Goal: Information Seeking & Learning: Learn about a topic

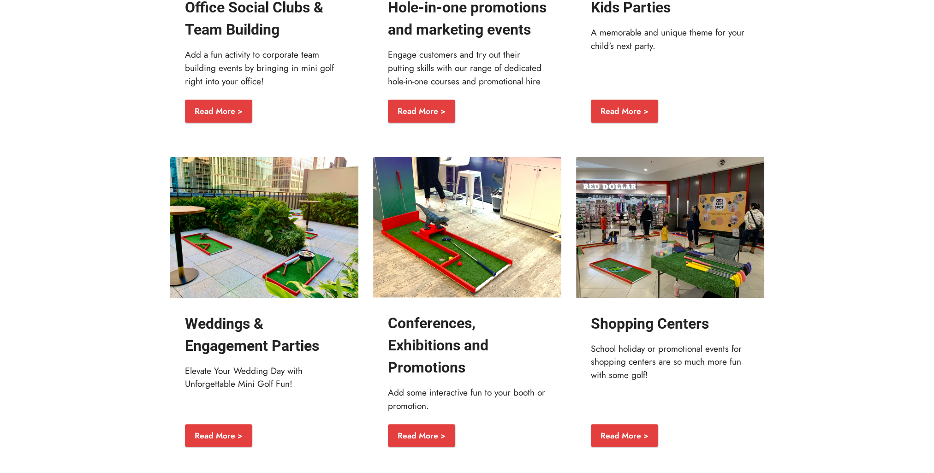
scroll to position [1224, 0]
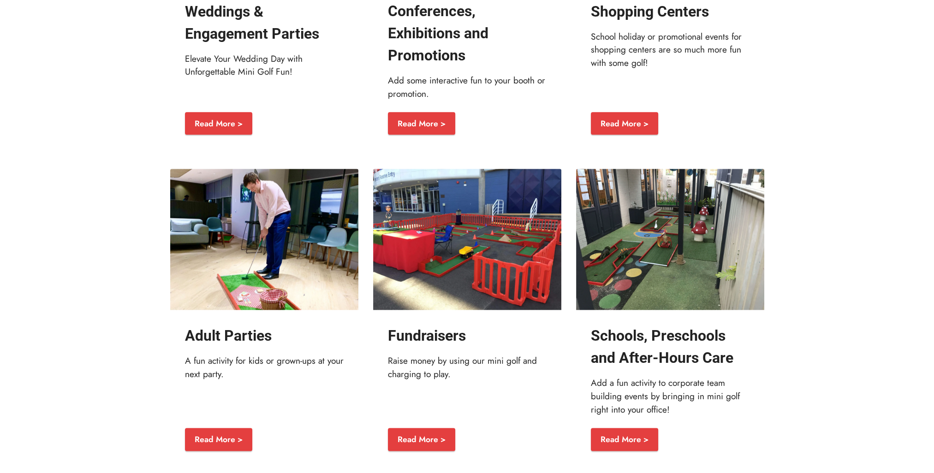
drag, startPoint x: 79, startPoint y: 188, endPoint x: 78, endPoint y: 208, distance: 19.9
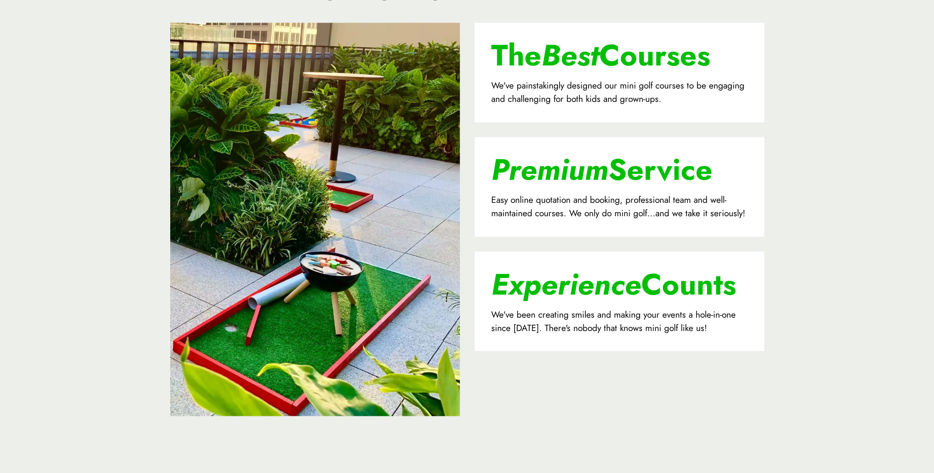
scroll to position [2102, 0]
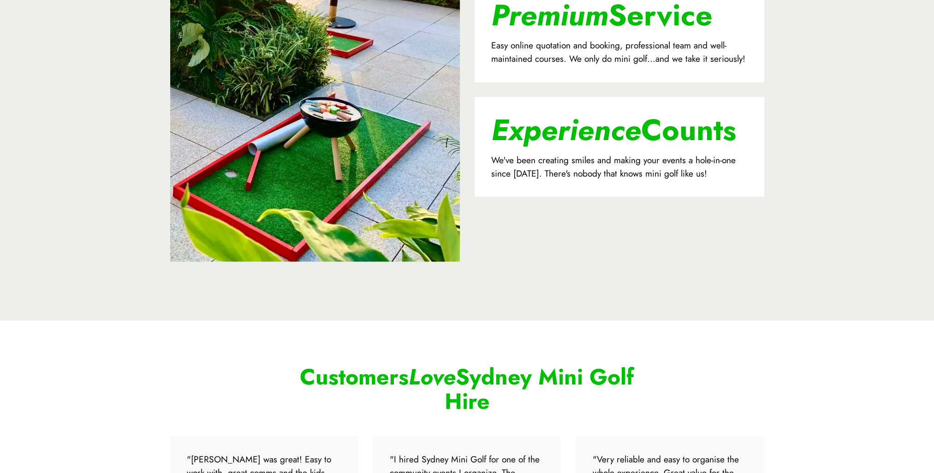
drag, startPoint x: 75, startPoint y: 171, endPoint x: 75, endPoint y: 195, distance: 24.0
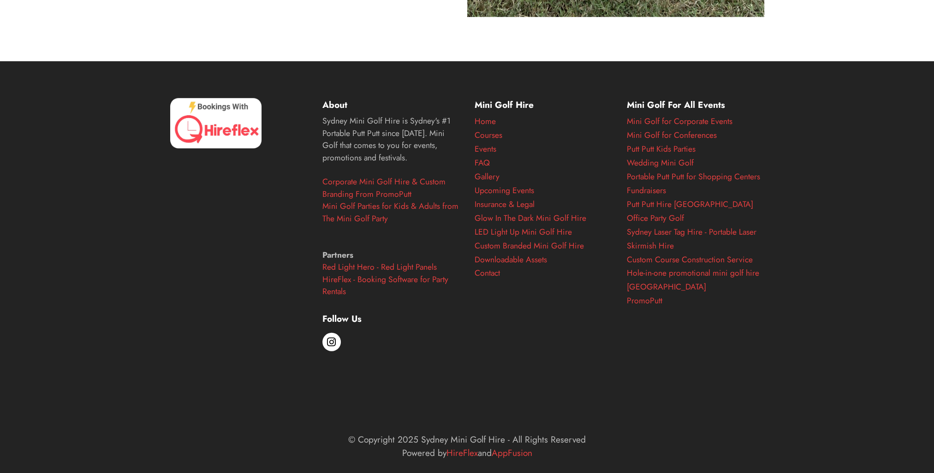
scroll to position [3678, 0]
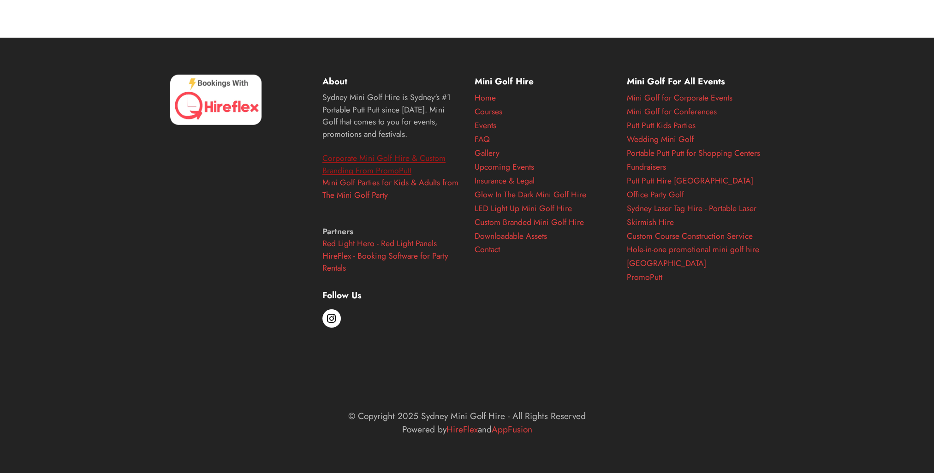
click at [344, 157] on link "Corporate Mini Golf Hire & Custom Branding From PromoPutt" at bounding box center [383, 164] width 123 height 24
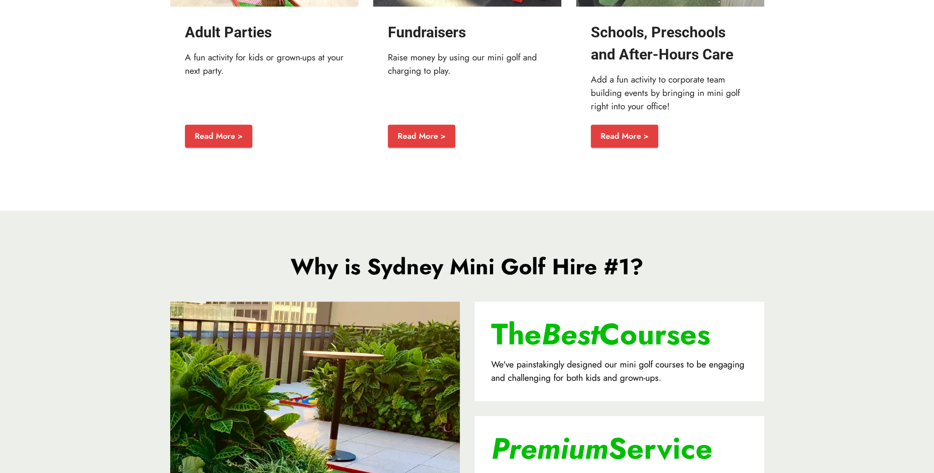
scroll to position [1819, 0]
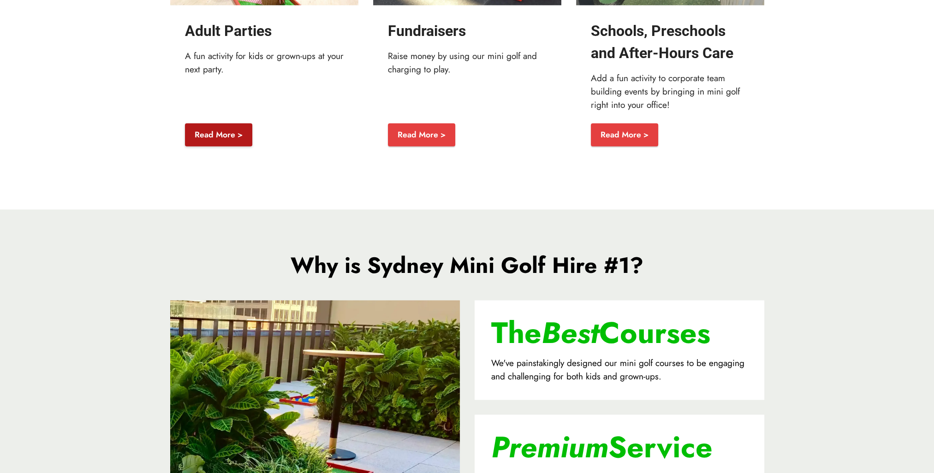
click at [219, 146] on link "Read More >" at bounding box center [218, 134] width 67 height 23
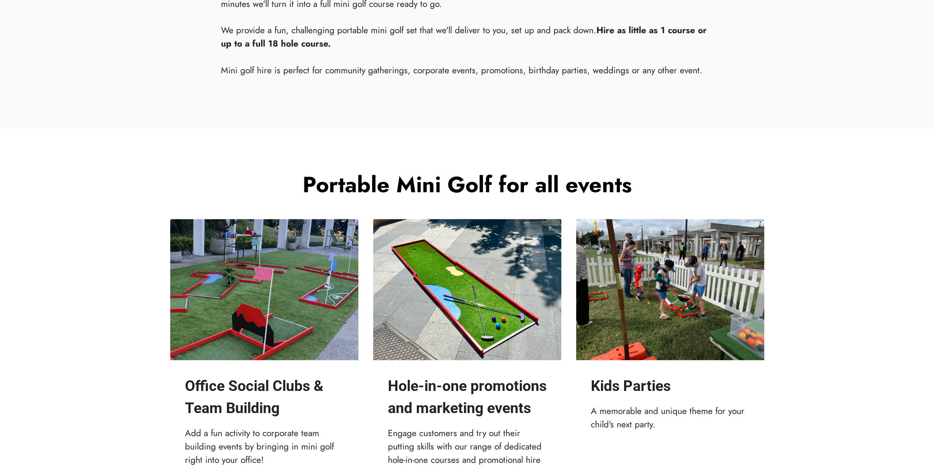
scroll to position [827, 0]
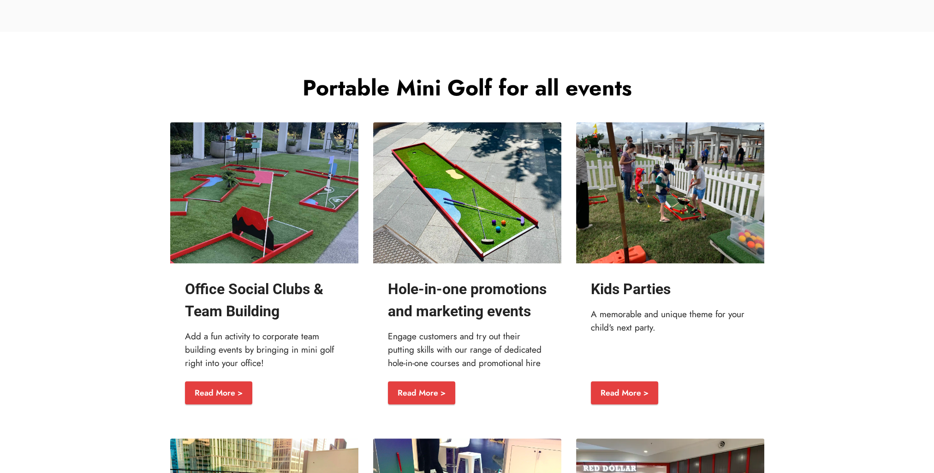
drag, startPoint x: 77, startPoint y: 197, endPoint x: 78, endPoint y: 221, distance: 24.9
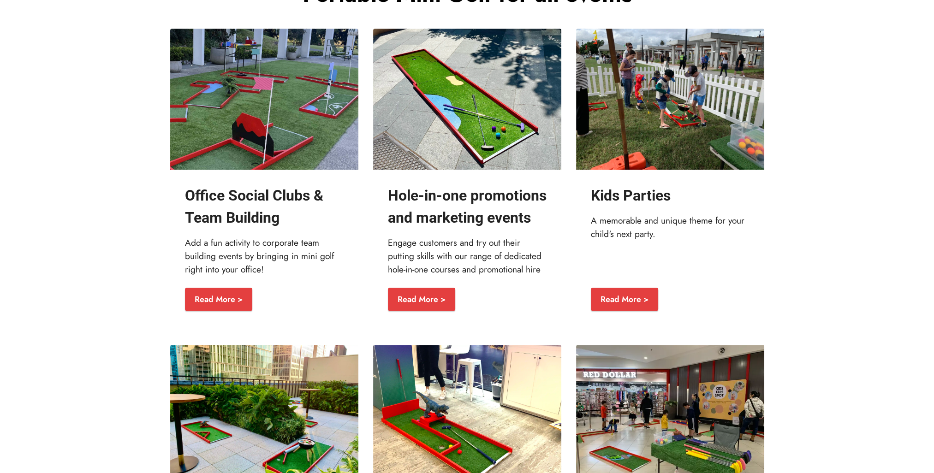
scroll to position [1016, 0]
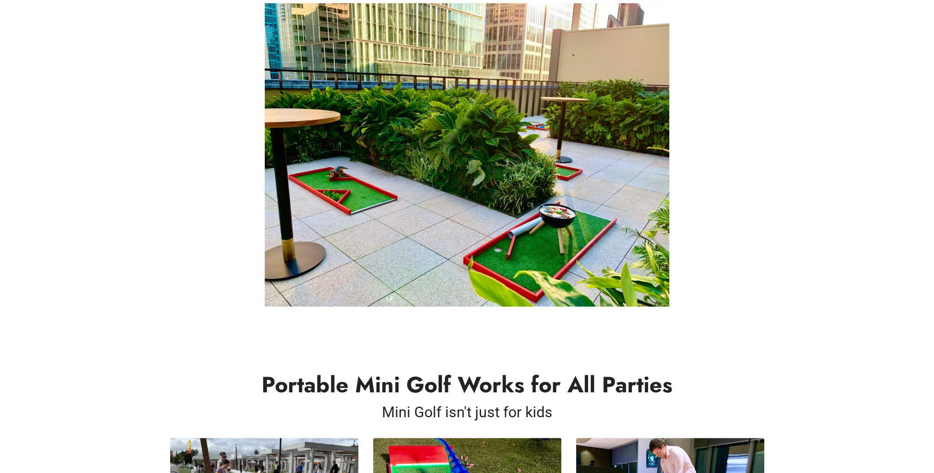
scroll to position [176, 0]
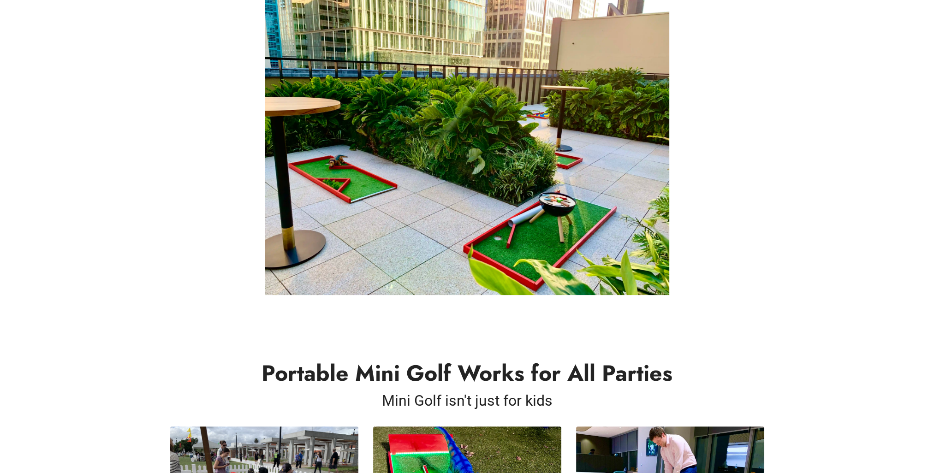
drag, startPoint x: 124, startPoint y: 157, endPoint x: 122, endPoint y: 173, distance: 16.2
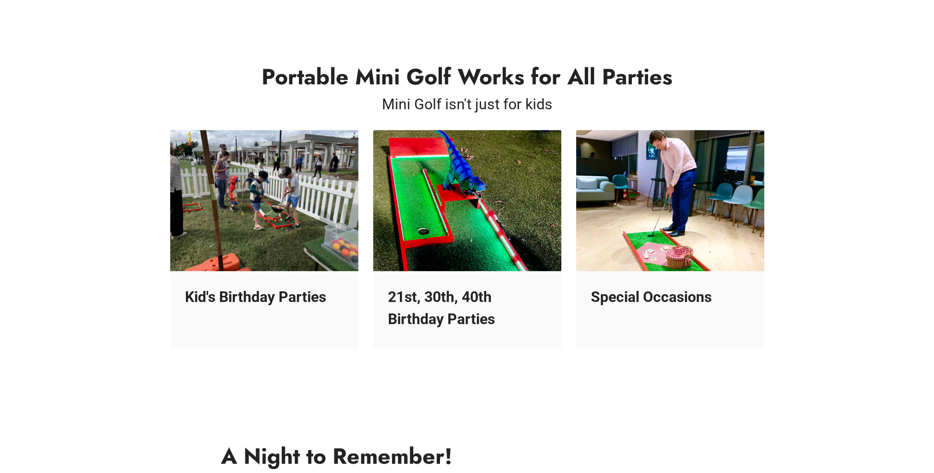
scroll to position [494, 0]
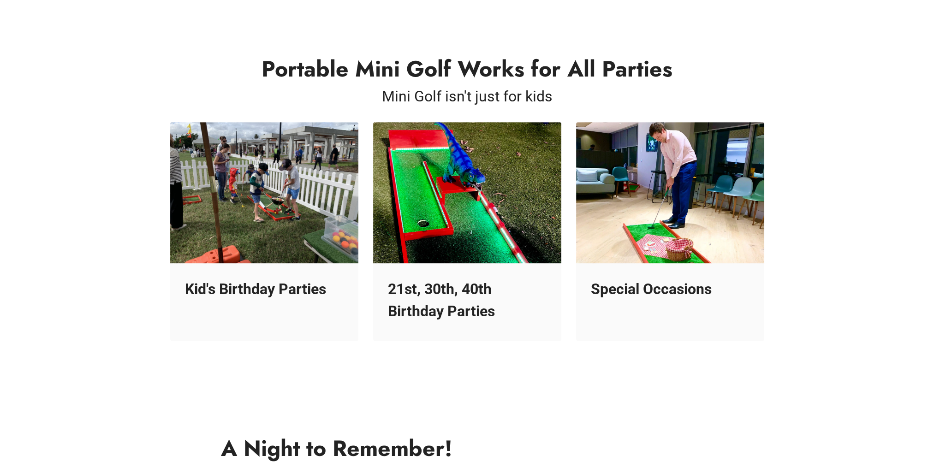
click at [504, 208] on img at bounding box center [467, 192] width 188 height 141
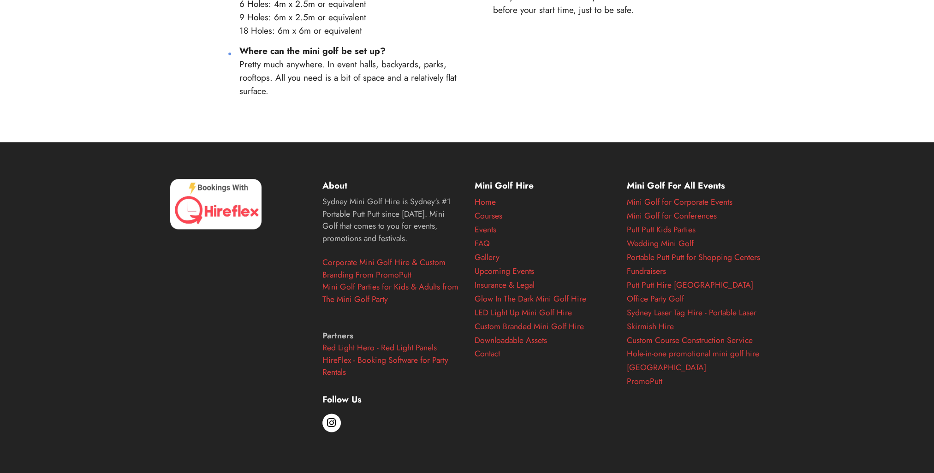
scroll to position [1644, 0]
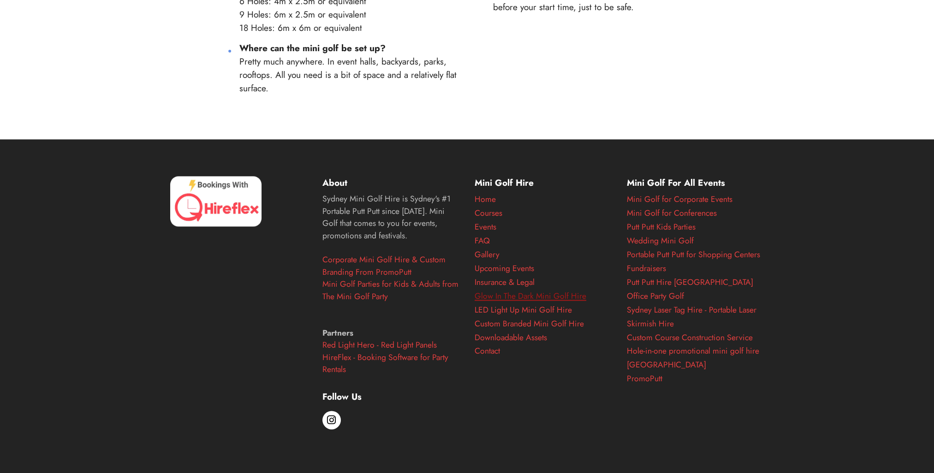
click at [500, 294] on link "Glow In The Dark Mini Golf Hire" at bounding box center [531, 296] width 112 height 12
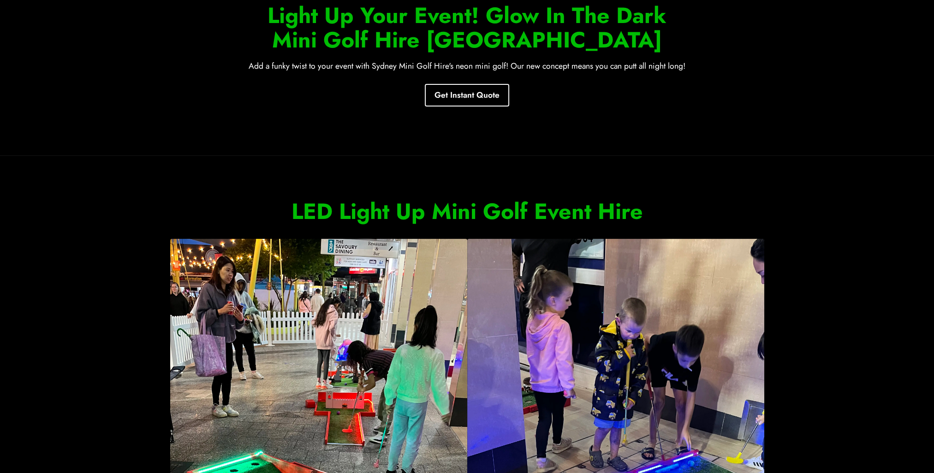
drag, startPoint x: 170, startPoint y: 147, endPoint x: 144, endPoint y: 173, distance: 36.9
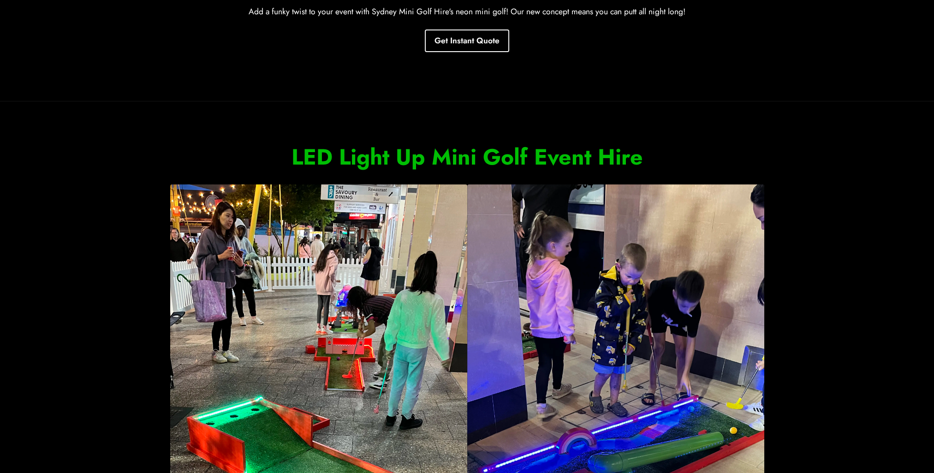
drag, startPoint x: 113, startPoint y: 107, endPoint x: 111, endPoint y: 126, distance: 18.5
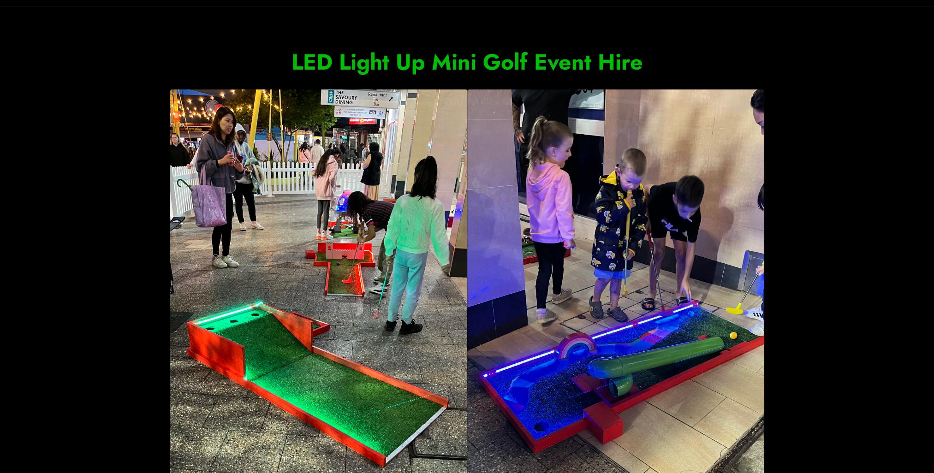
scroll to position [444, 0]
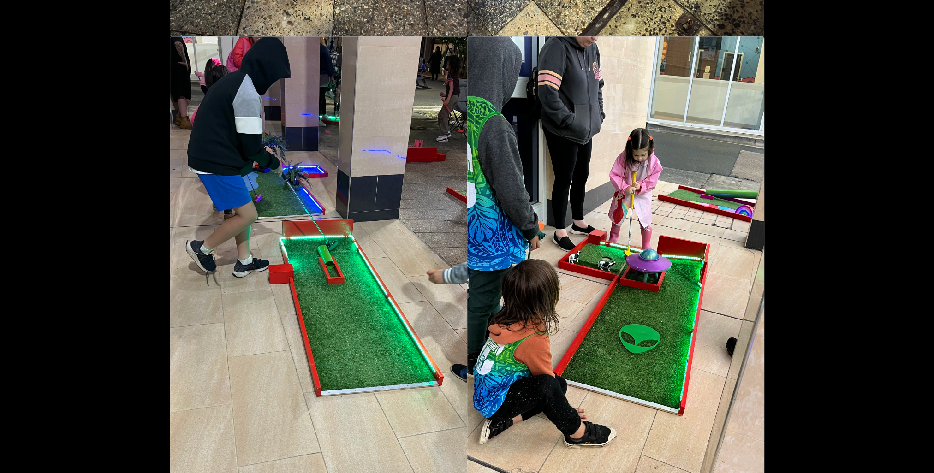
drag, startPoint x: 108, startPoint y: 102, endPoint x: 107, endPoint y: 124, distance: 21.7
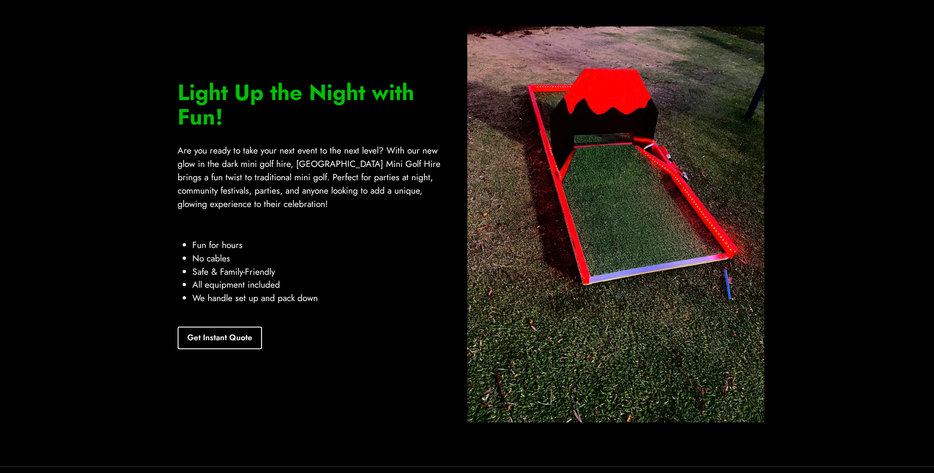
drag, startPoint x: 112, startPoint y: 75, endPoint x: 112, endPoint y: 90, distance: 15.2
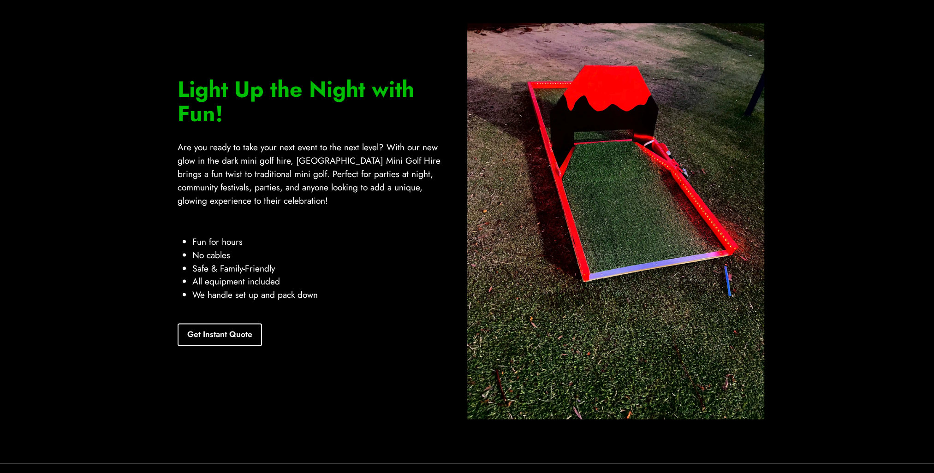
click at [138, 129] on section "Light Up the Night with Fun! Are you ready to take your next event to the next …" at bounding box center [467, 221] width 934 height 485
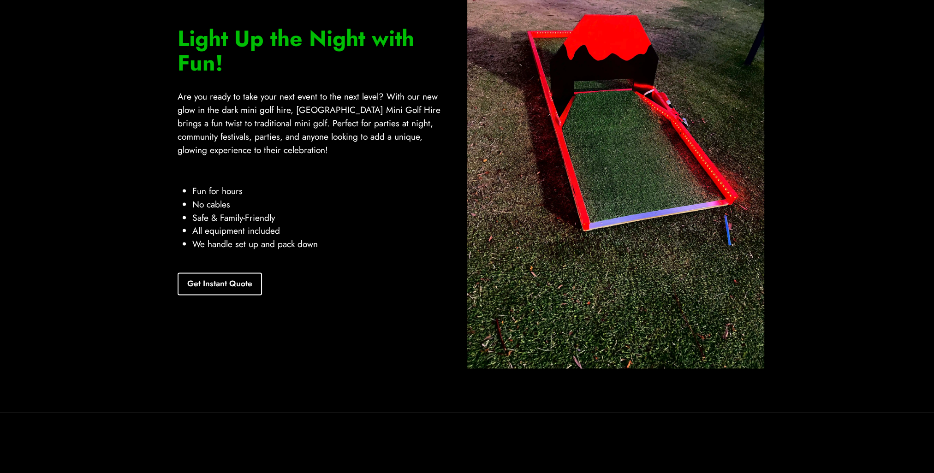
drag, startPoint x: 814, startPoint y: 161, endPoint x: 815, endPoint y: 178, distance: 16.6
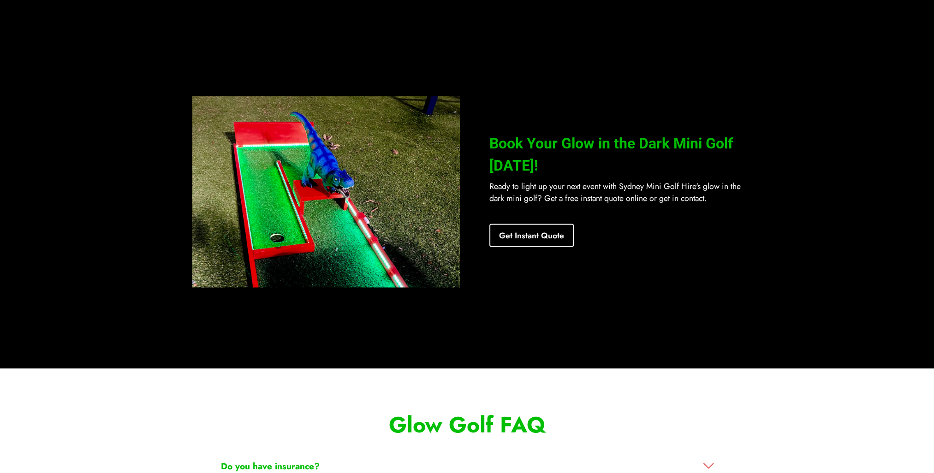
scroll to position [2094, 0]
